Goal: Task Accomplishment & Management: Use online tool/utility

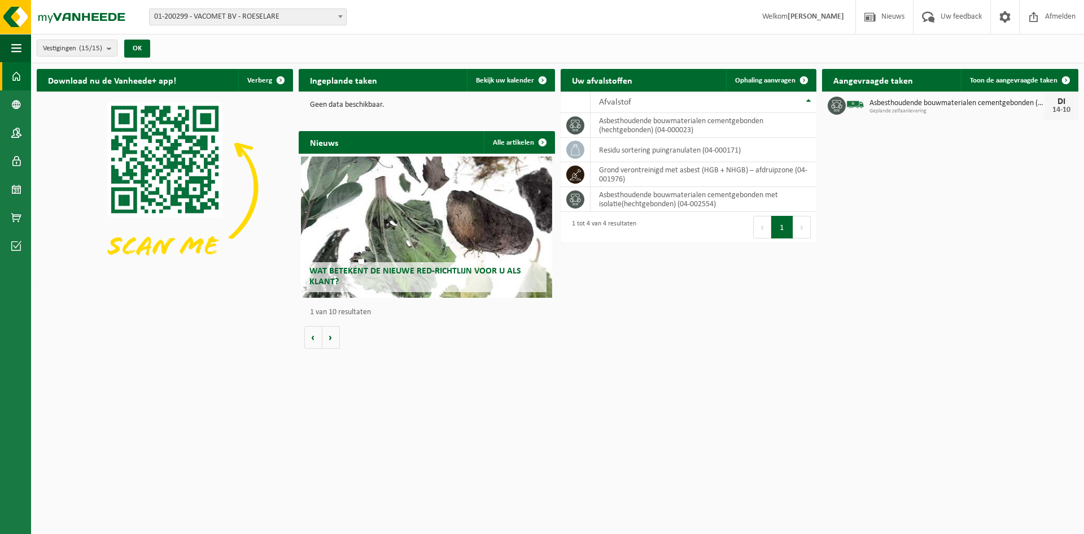
click at [958, 106] on span "Asbesthoudende bouwmaterialen cementgebonden (hechtgebonden)" at bounding box center [957, 103] width 175 height 9
click at [507, 79] on span "Bekijk uw kalender" at bounding box center [505, 80] width 58 height 7
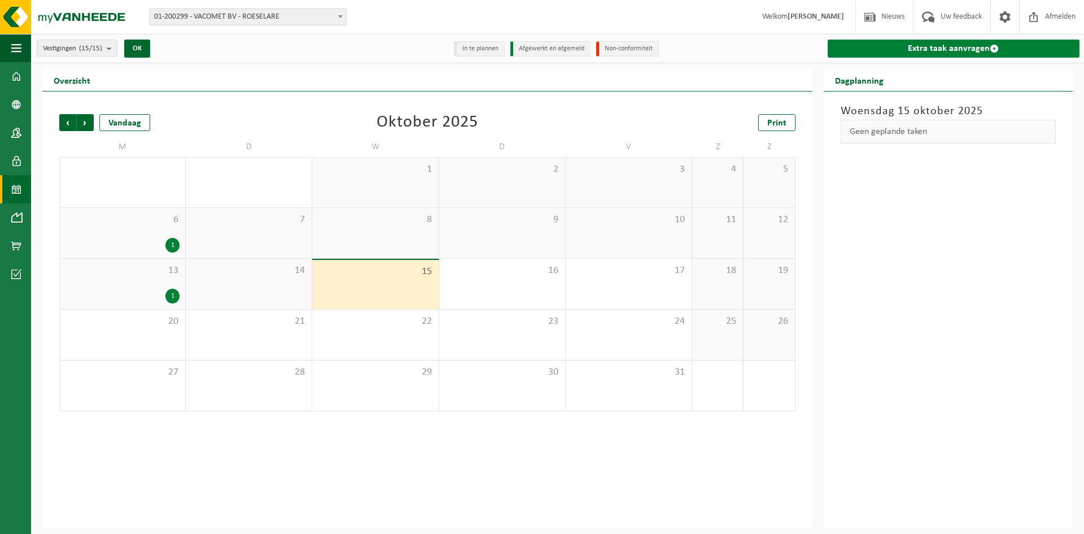
click at [946, 44] on link "Extra taak aanvragen" at bounding box center [954, 49] width 252 height 18
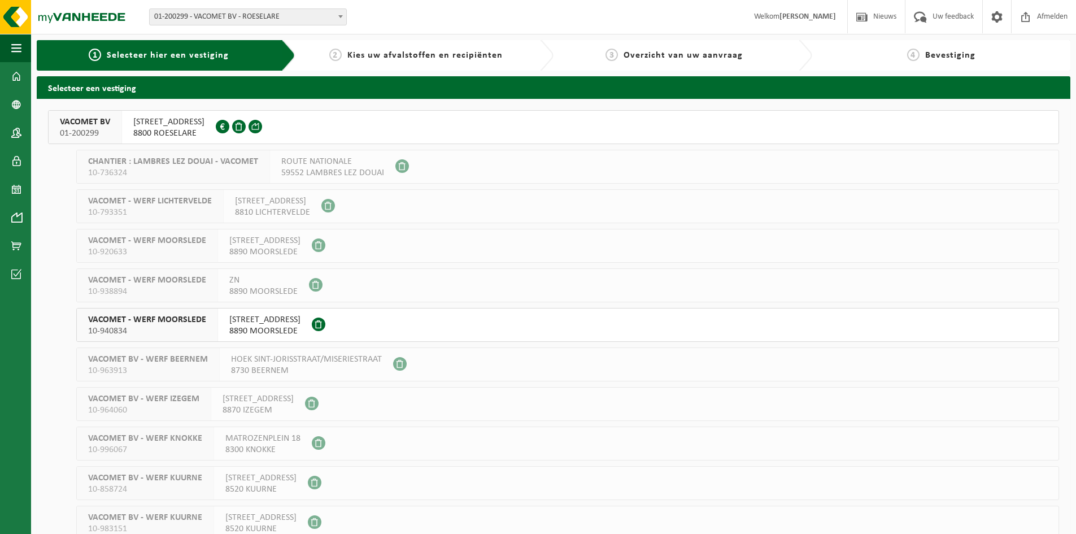
click at [216, 126] on div "REGENBEEKSTRAAT 17 8800 ROESELARE 0444.740.743" at bounding box center [169, 127] width 94 height 33
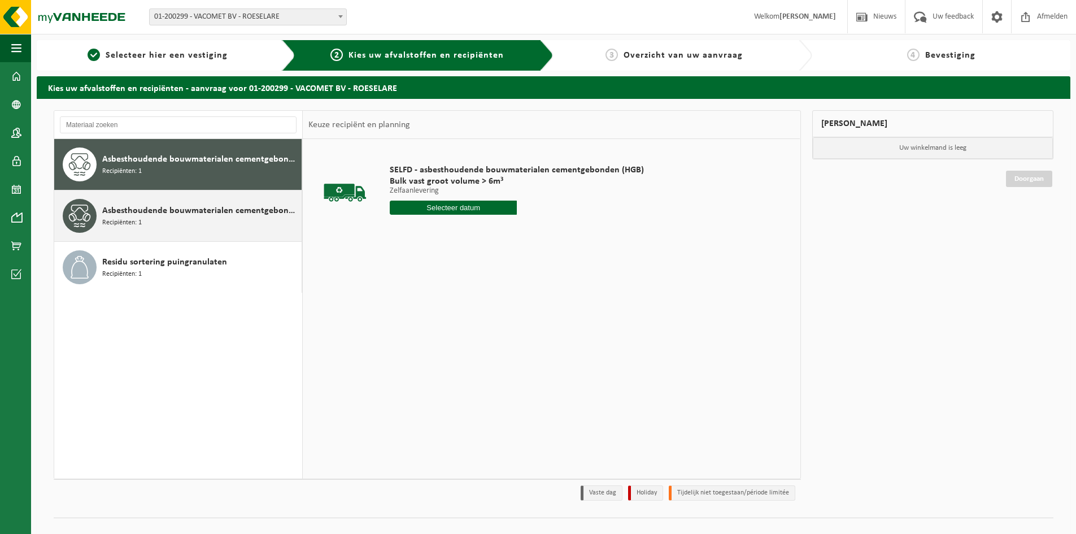
click at [193, 216] on span "Asbesthoudende bouwmaterialen cementgebonden met isolatie(hechtgebonden)" at bounding box center [200, 211] width 197 height 14
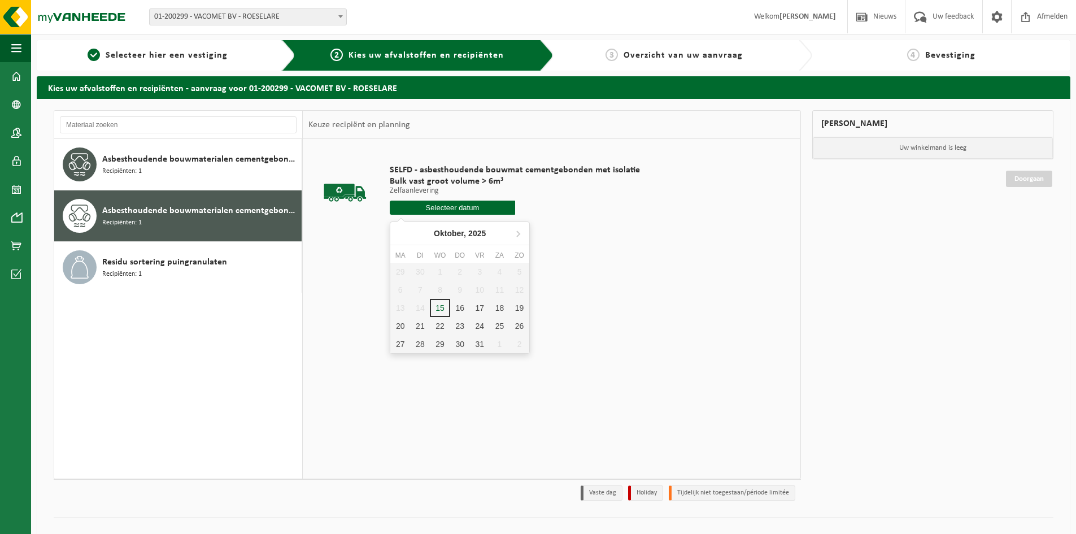
click at [444, 207] on input "text" at bounding box center [452, 207] width 125 height 14
click at [435, 312] on div "15" at bounding box center [440, 308] width 20 height 18
type input "Van 2025-10-15"
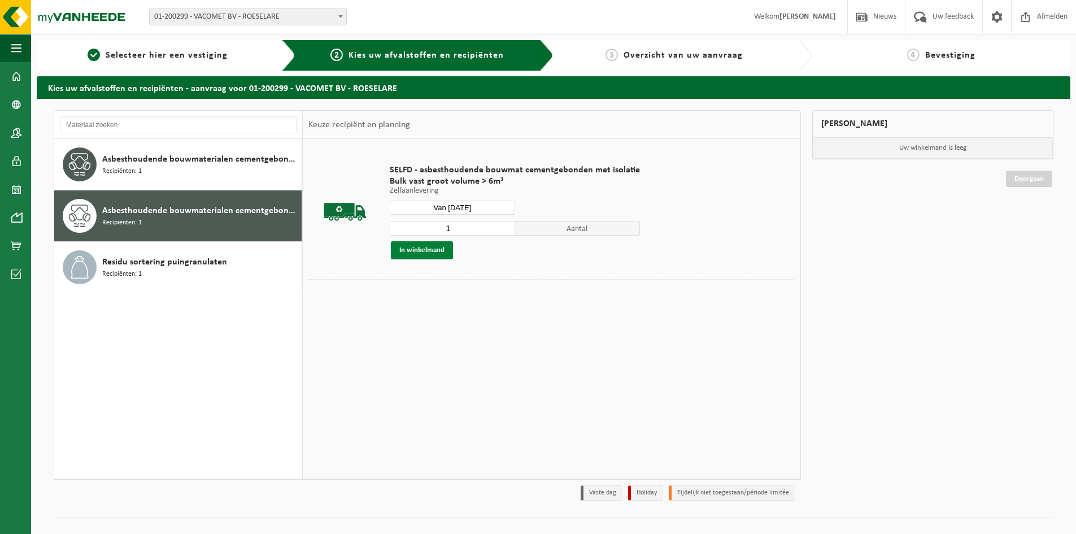
click at [419, 246] on button "In winkelmand" at bounding box center [422, 250] width 62 height 18
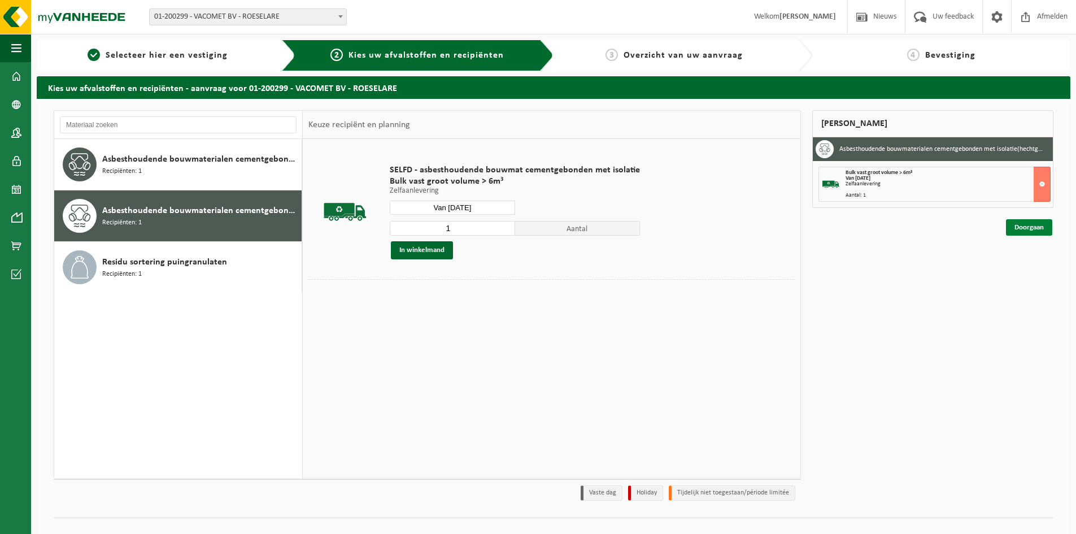
click at [1025, 222] on link "Doorgaan" at bounding box center [1029, 227] width 46 height 16
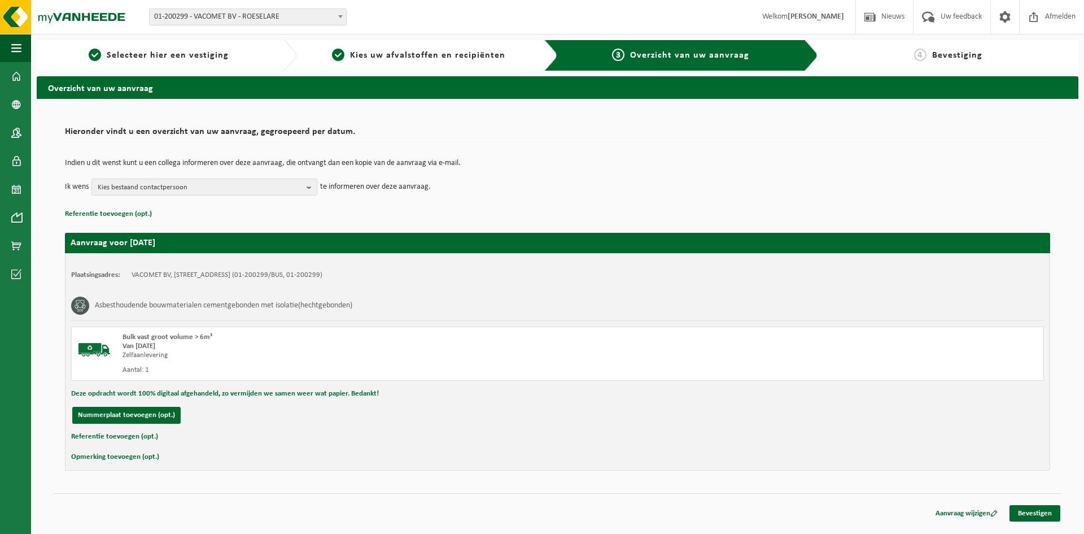
click at [104, 432] on button "Referentie toevoegen (opt.)" at bounding box center [114, 436] width 87 height 15
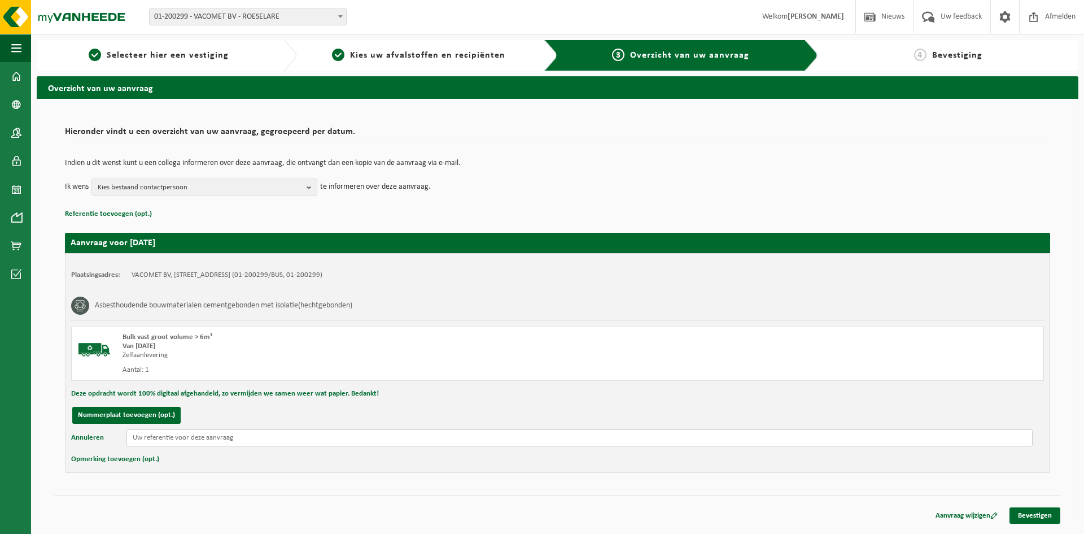
click at [171, 443] on input "text" at bounding box center [579, 437] width 906 height 17
click at [171, 439] on input "text" at bounding box center [579, 437] width 906 height 17
click at [212, 438] on input "Ardooisesteenweg 115" at bounding box center [579, 437] width 906 height 17
type input "Ardooisesteenweg 115 Roeselare"
click at [1020, 516] on link "Bevestigen" at bounding box center [1035, 515] width 51 height 16
